Goal: Task Accomplishment & Management: Use online tool/utility

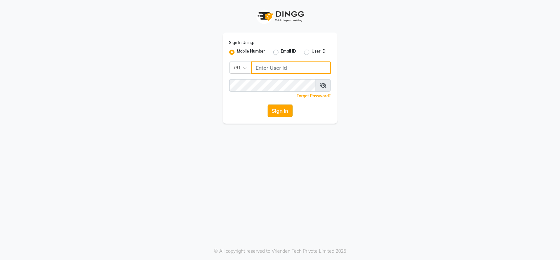
type input "846900096"
click at [274, 112] on button "Sign In" at bounding box center [280, 110] width 25 height 12
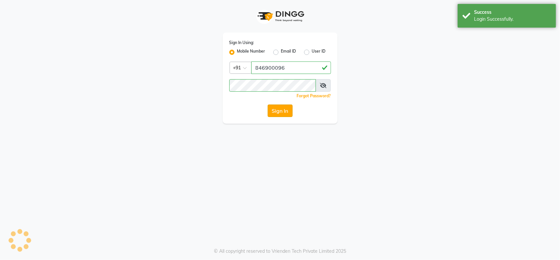
click at [274, 112] on button "Sign In" at bounding box center [280, 110] width 25 height 12
click at [282, 111] on button "Sign In" at bounding box center [280, 110] width 25 height 12
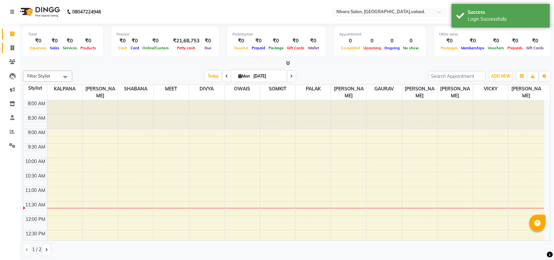
click at [12, 47] on icon at bounding box center [13, 47] width 4 height 5
select select "service"
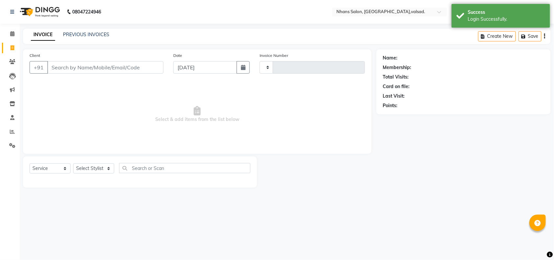
type input "3636"
select select "3706"
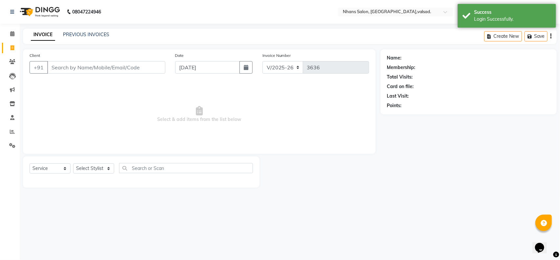
click at [66, 64] on input "Client" at bounding box center [106, 67] width 118 height 12
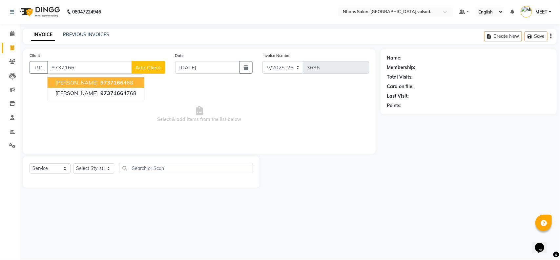
click at [99, 84] on ngb-highlight "9737166 468" at bounding box center [116, 82] width 34 height 7
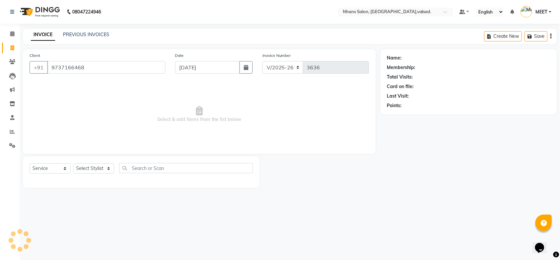
type input "9737166468"
select select "1: Object"
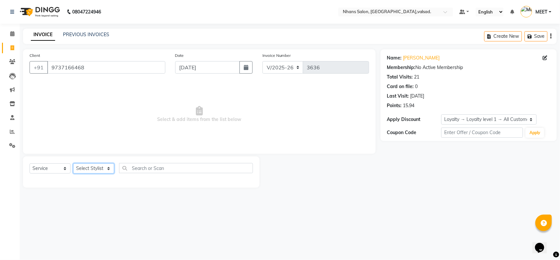
click at [102, 168] on select "Select Stylist [PERSON_NAME] DIVYA [PERSON_NAME] [PERSON_NAME] MEET OWAIS PALAK…" at bounding box center [93, 168] width 41 height 10
select select "79588"
click at [73, 163] on select "Select Stylist [PERSON_NAME] DIVYA [PERSON_NAME] [PERSON_NAME] MEET OWAIS PALAK…" at bounding box center [93, 168] width 41 height 10
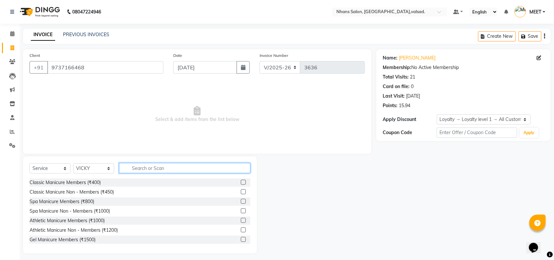
click at [153, 164] on input "text" at bounding box center [184, 168] width 131 height 10
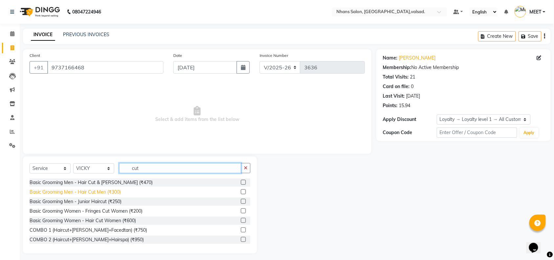
type input "cut"
click at [114, 192] on div "Basic Grooming Men - Hair Cut Men (₹300)" at bounding box center [75, 191] width 91 height 7
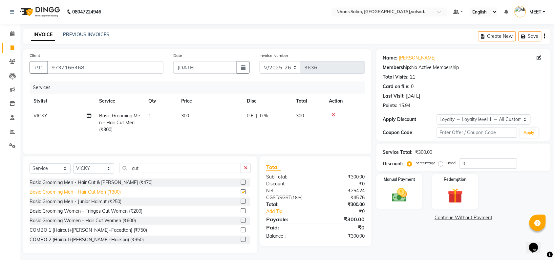
checkbox input "false"
click at [117, 184] on div "Basic Grooming Men - Hair Cut & [PERSON_NAME] (₹470)" at bounding box center [91, 182] width 123 height 7
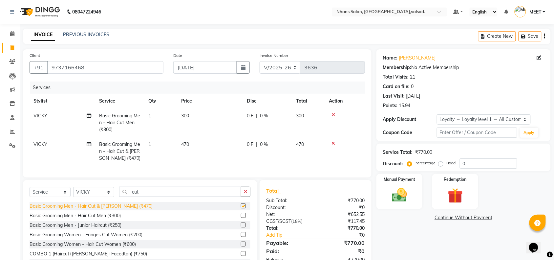
checkbox input "false"
click at [334, 113] on icon at bounding box center [334, 114] width 4 height 5
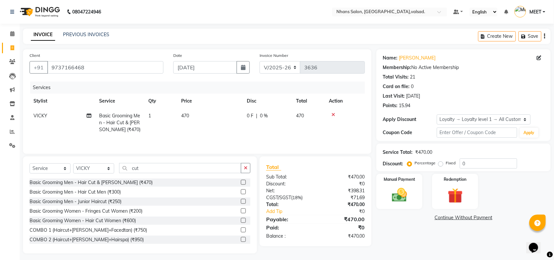
click at [210, 114] on td "470" at bounding box center [210, 122] width 66 height 29
select select "79588"
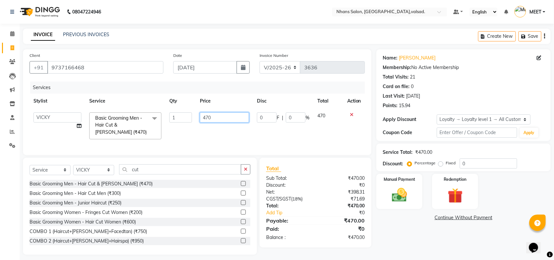
click at [228, 114] on input "470" at bounding box center [224, 117] width 49 height 10
type input "400"
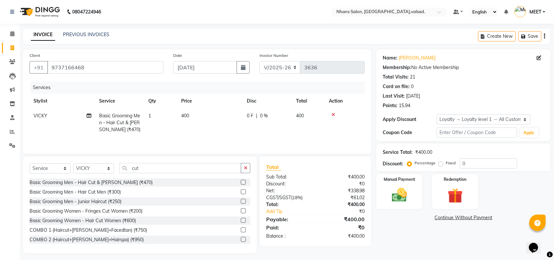
click at [322, 143] on div "Services Stylist Service Qty Price Disc Total Action [PERSON_NAME] Basic Groomi…" at bounding box center [197, 114] width 335 height 66
click at [403, 197] on img at bounding box center [400, 195] width 26 height 18
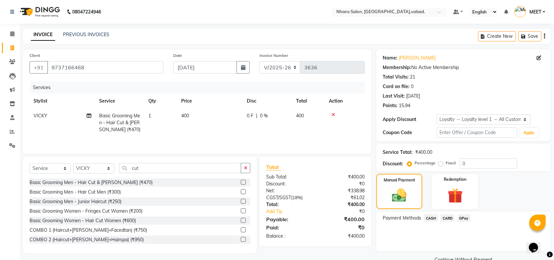
click at [460, 219] on span "GPay" at bounding box center [464, 218] width 13 height 8
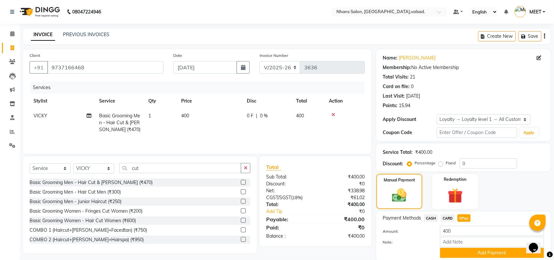
scroll to position [24, 0]
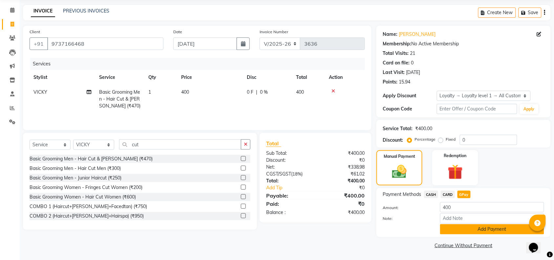
click at [472, 227] on button "Add Payment" at bounding box center [492, 229] width 104 height 10
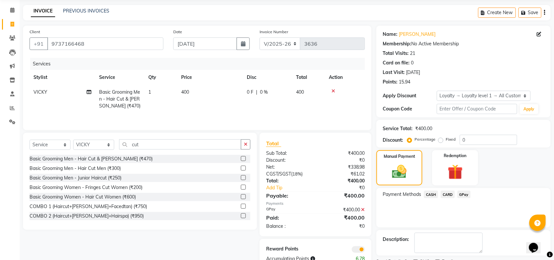
scroll to position [52, 0]
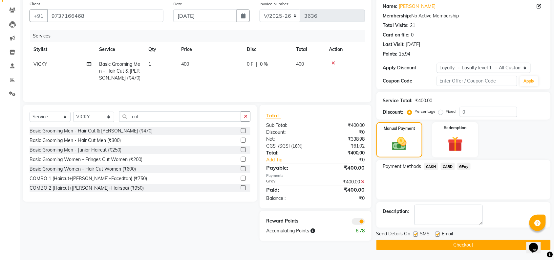
click at [492, 244] on button "Checkout" at bounding box center [464, 245] width 174 height 10
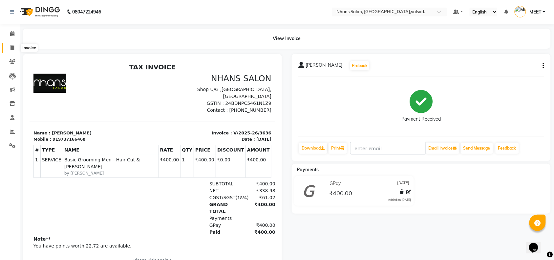
click at [11, 50] on span at bounding box center [12, 48] width 11 height 8
select select "service"
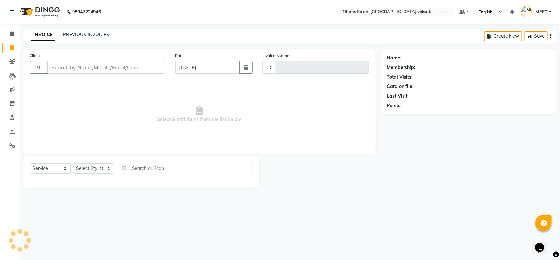
type input "3637"
select select "3706"
